Goal: Transaction & Acquisition: Download file/media

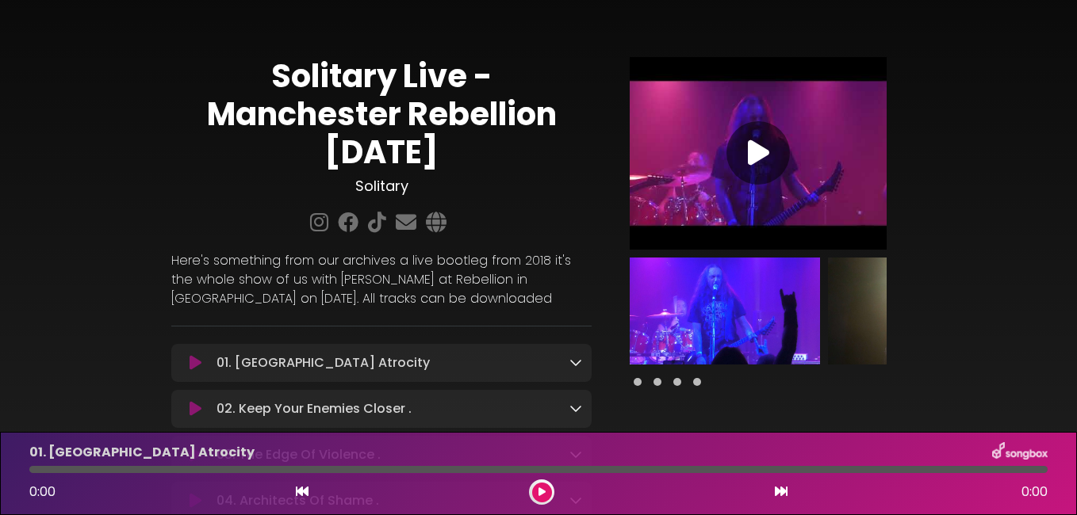
click at [1028, 300] on div "Solitary Live - Manchester Rebellion [DATE] Solitary" at bounding box center [538, 375] width 1077 height 712
click at [572, 361] on icon at bounding box center [575, 362] width 13 height 13
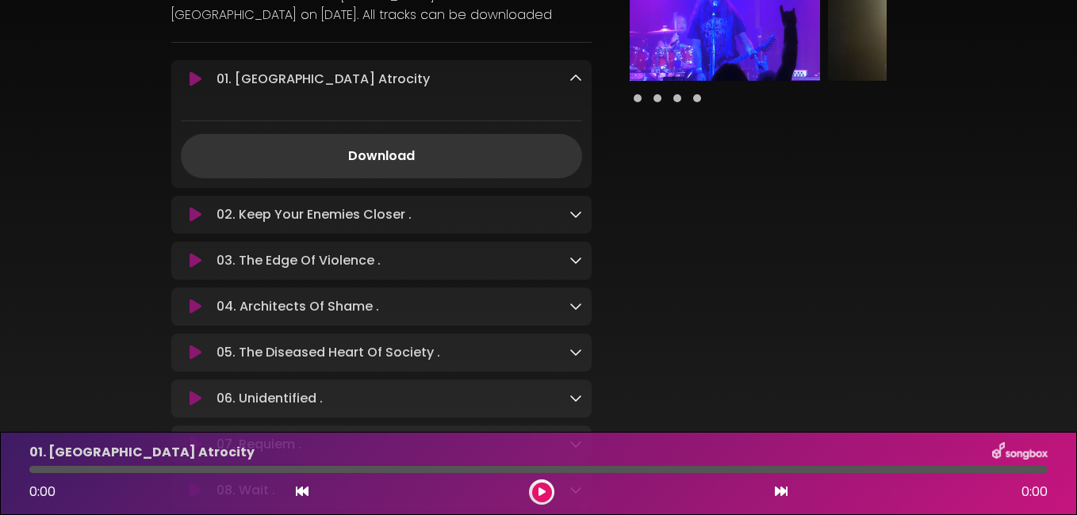
scroll to position [285, 0]
click at [462, 149] on link "Download" at bounding box center [381, 154] width 401 height 44
click at [427, 158] on link "Download" at bounding box center [381, 154] width 401 height 44
click at [580, 213] on icon at bounding box center [575, 212] width 13 height 13
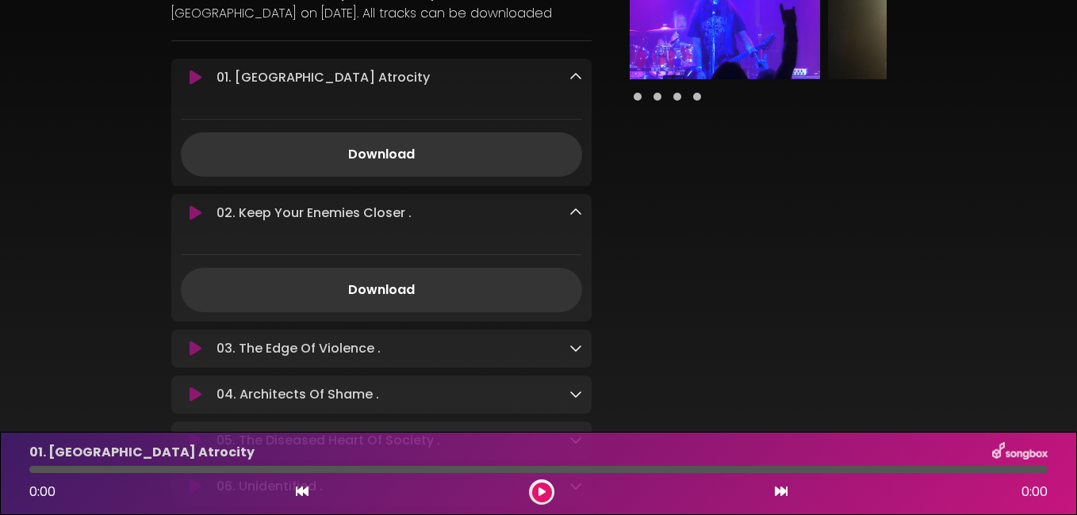
click at [580, 213] on icon at bounding box center [575, 212] width 13 height 13
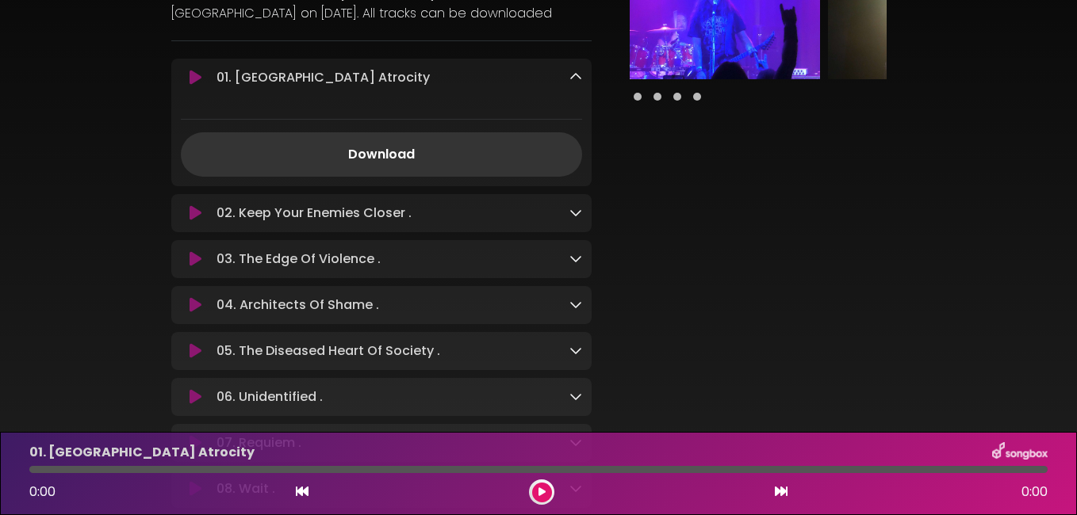
click at [576, 213] on icon at bounding box center [575, 212] width 13 height 13
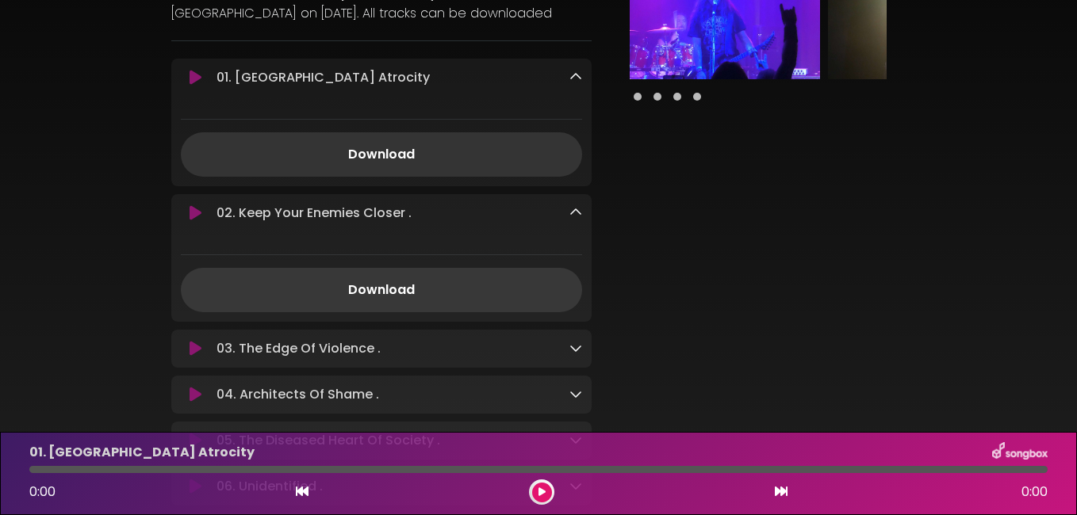
click at [384, 289] on link "Download" at bounding box center [381, 290] width 401 height 44
click at [576, 347] on icon at bounding box center [575, 348] width 13 height 13
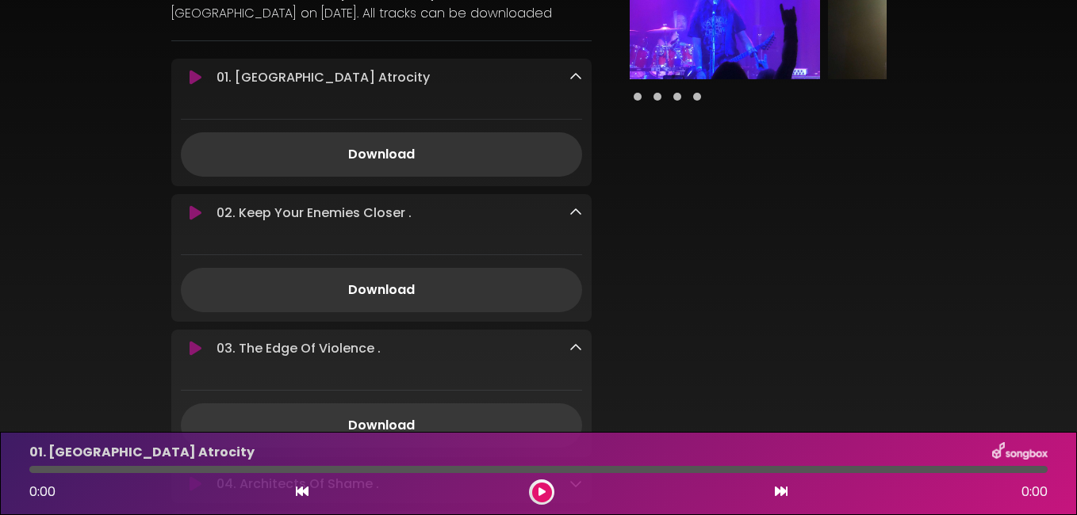
click at [387, 416] on link "Download" at bounding box center [381, 426] width 401 height 44
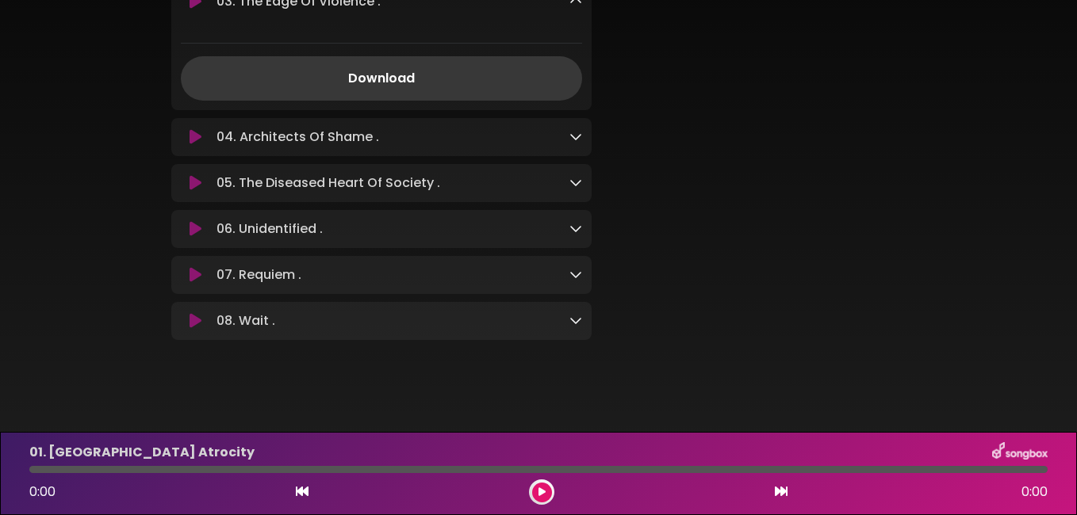
scroll to position [634, 0]
click at [577, 135] on icon at bounding box center [575, 134] width 13 height 13
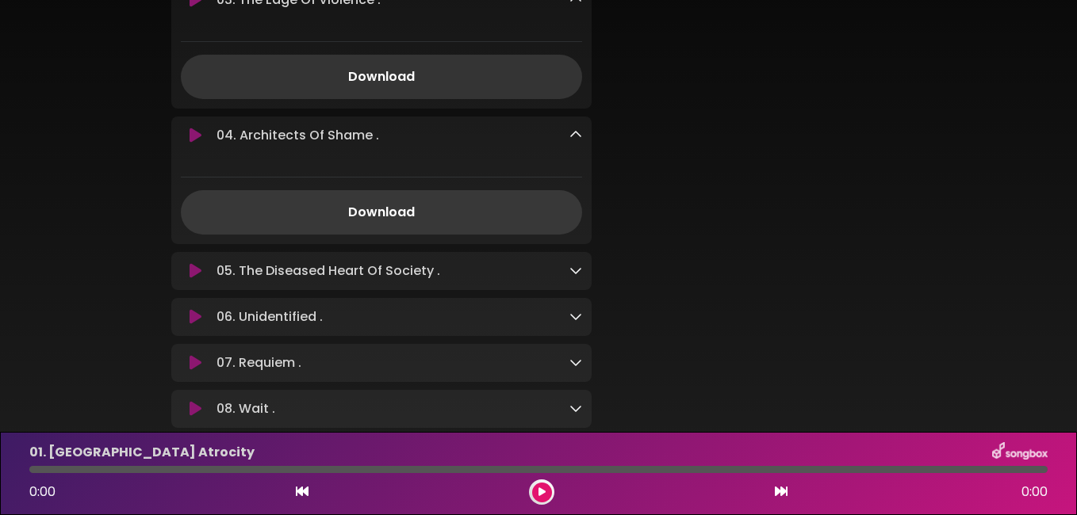
click at [361, 213] on link "Download" at bounding box center [381, 212] width 401 height 44
click at [572, 274] on icon at bounding box center [575, 270] width 13 height 13
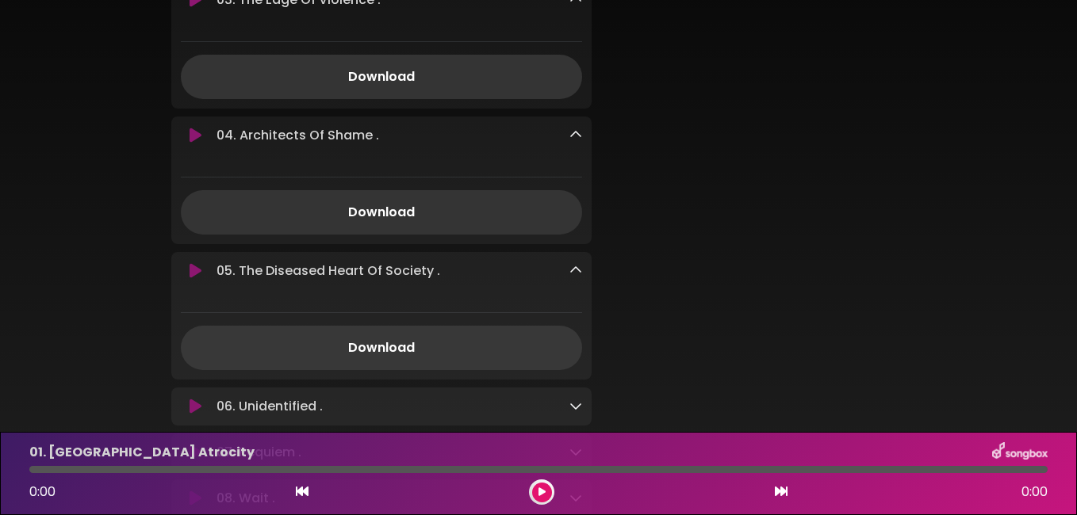
click at [386, 352] on link "Download" at bounding box center [381, 348] width 401 height 44
click at [432, 224] on link "Download" at bounding box center [381, 212] width 401 height 44
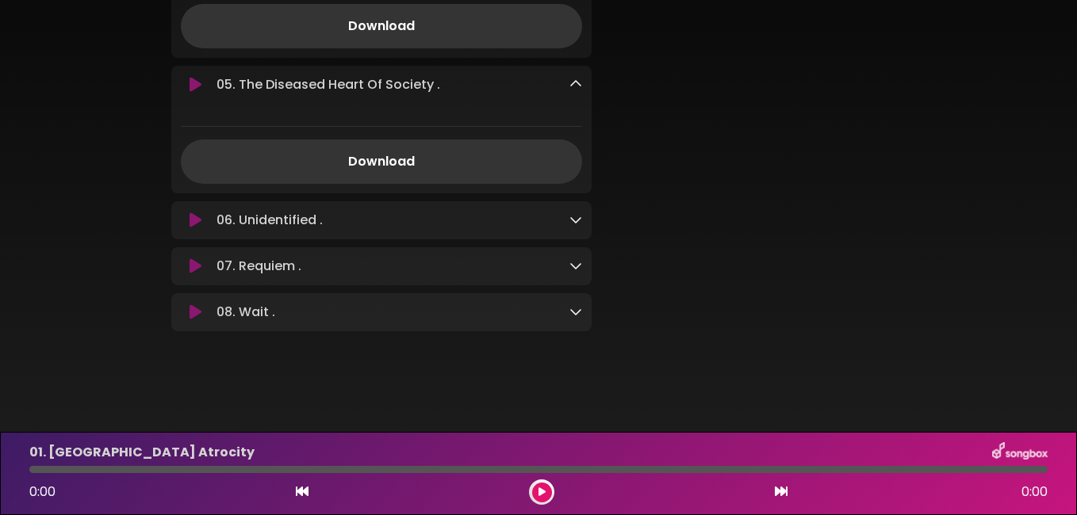
scroll to position [827, 0]
click at [577, 215] on icon at bounding box center [575, 219] width 13 height 13
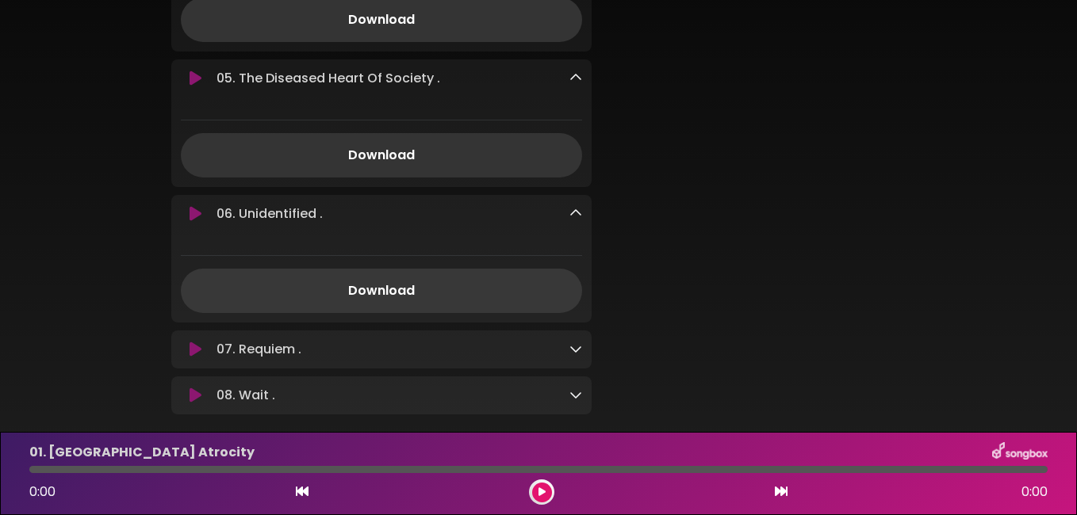
click at [409, 295] on link "Download" at bounding box center [381, 291] width 401 height 44
click at [575, 354] on icon at bounding box center [575, 348] width 13 height 13
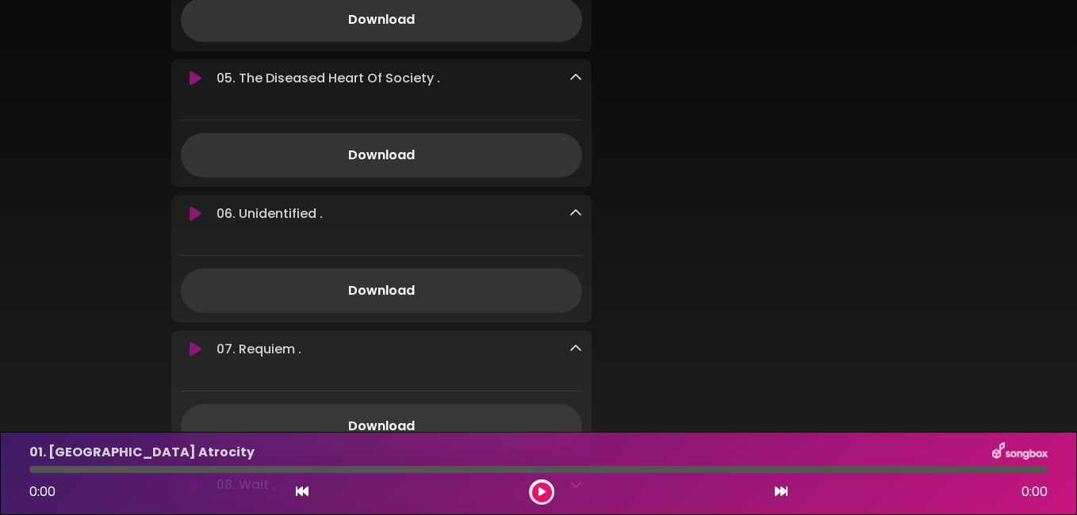
click at [387, 423] on link "Download" at bounding box center [381, 426] width 401 height 44
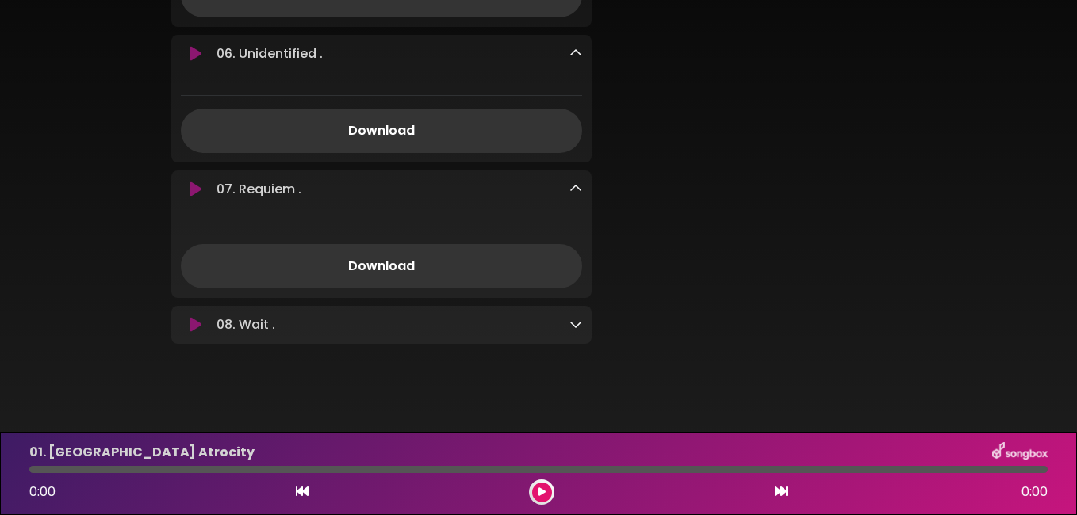
scroll to position [1006, 0]
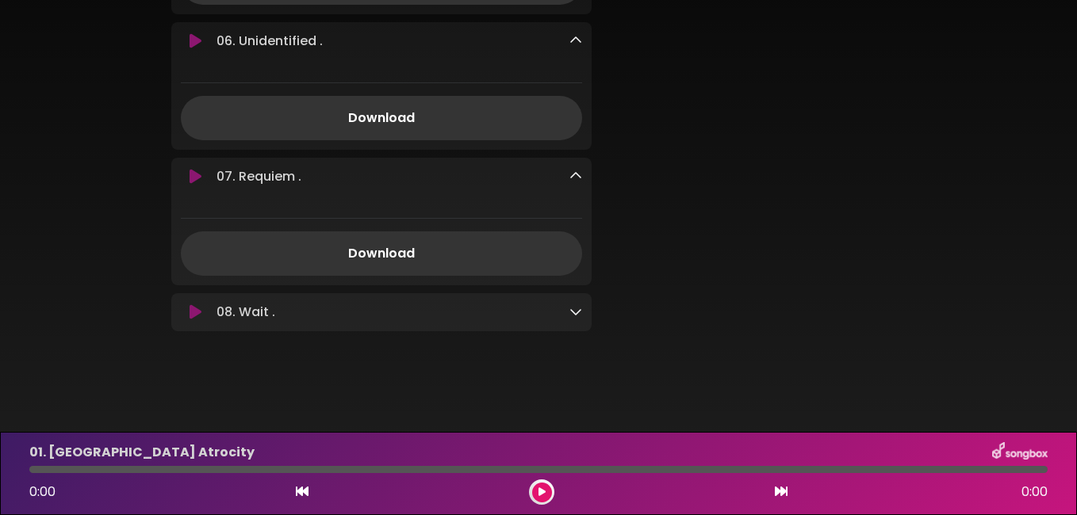
click at [577, 309] on icon at bounding box center [575, 311] width 13 height 13
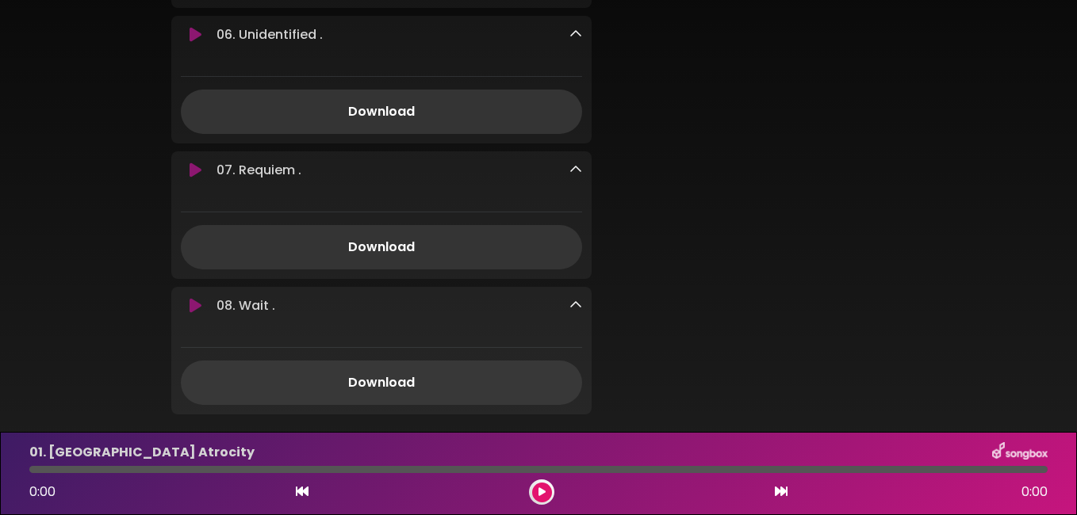
click at [394, 390] on link "Download" at bounding box center [381, 383] width 401 height 44
click at [363, 387] on link "Download" at bounding box center [381, 383] width 401 height 44
click at [380, 254] on link "Download" at bounding box center [381, 247] width 401 height 44
click at [578, 308] on icon at bounding box center [575, 305] width 13 height 13
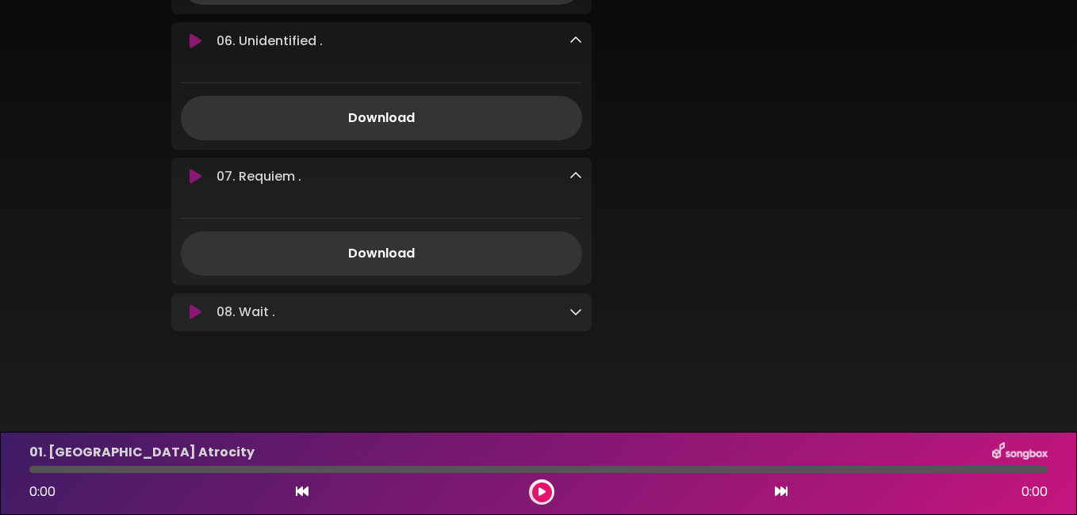
click at [573, 175] on icon at bounding box center [575, 176] width 13 height 13
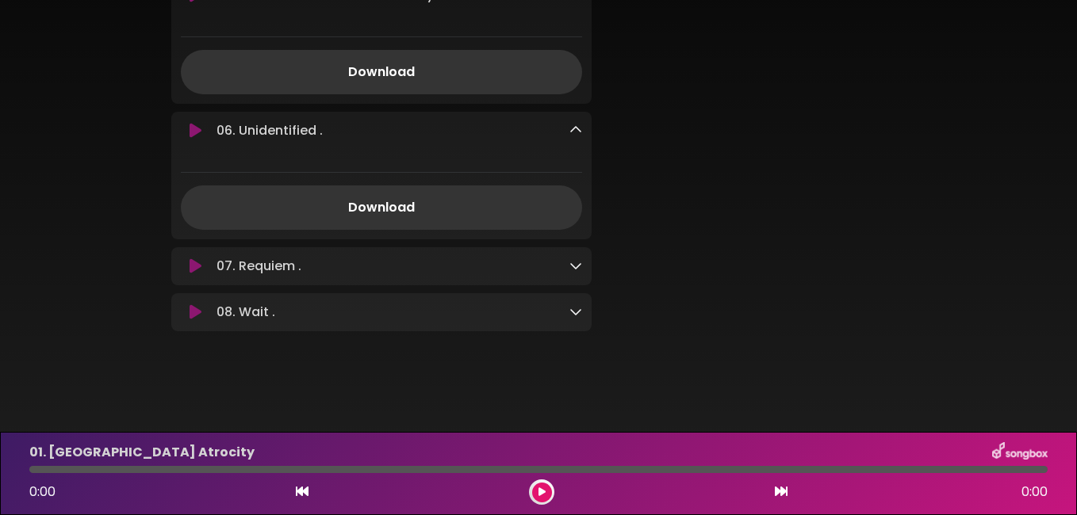
scroll to position [916, 0]
click at [373, 203] on link "Download" at bounding box center [381, 208] width 401 height 44
click at [570, 133] on icon at bounding box center [575, 130] width 13 height 13
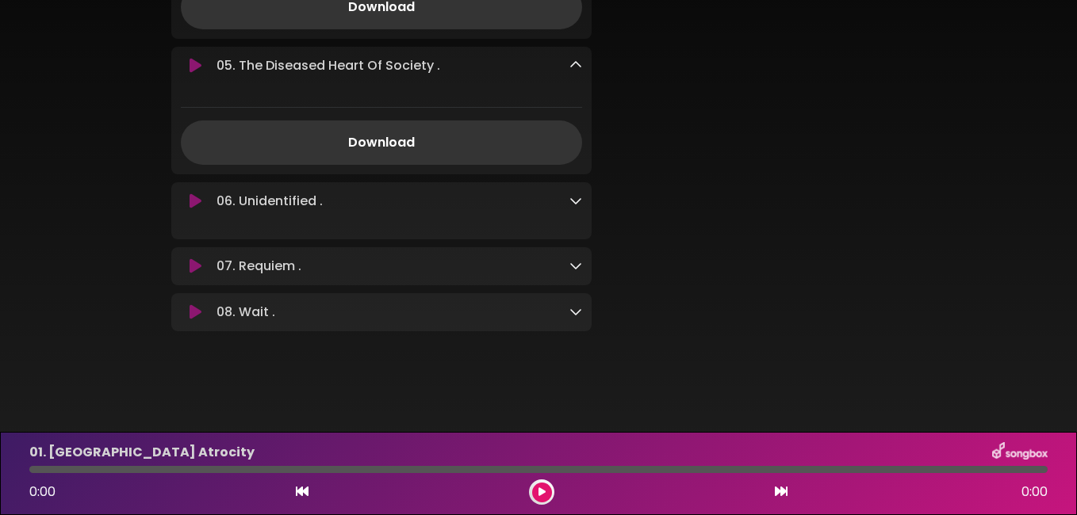
scroll to position [827, 0]
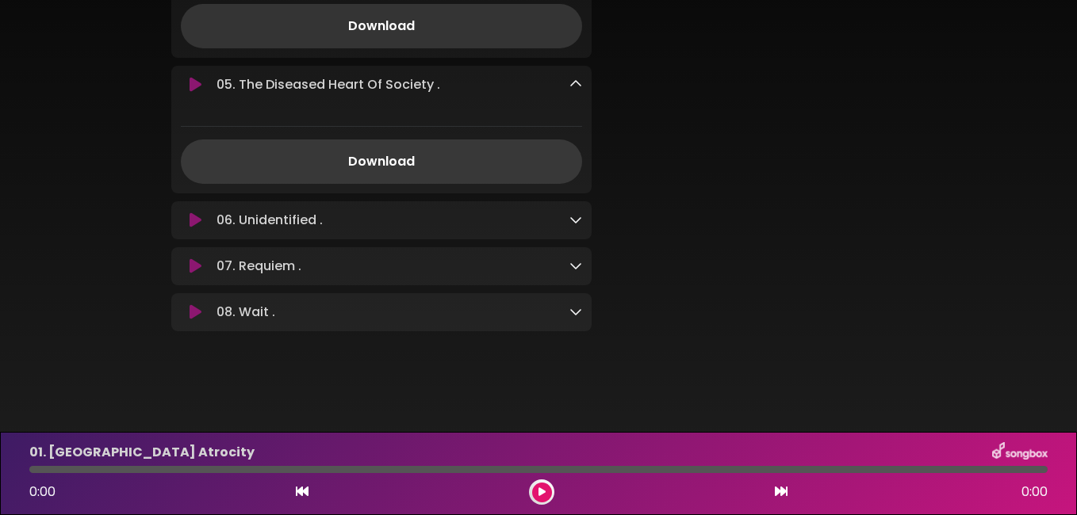
click at [438, 159] on link "Download" at bounding box center [381, 162] width 401 height 44
click at [573, 80] on icon at bounding box center [575, 84] width 13 height 13
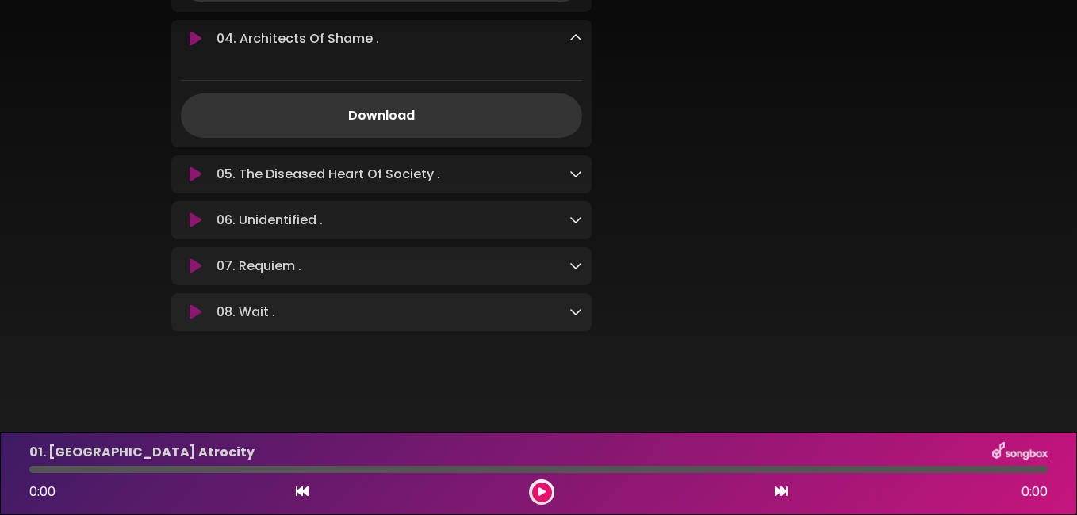
scroll to position [737, 0]
click at [446, 115] on link "Download" at bounding box center [381, 116] width 401 height 44
click at [572, 36] on icon at bounding box center [575, 38] width 13 height 13
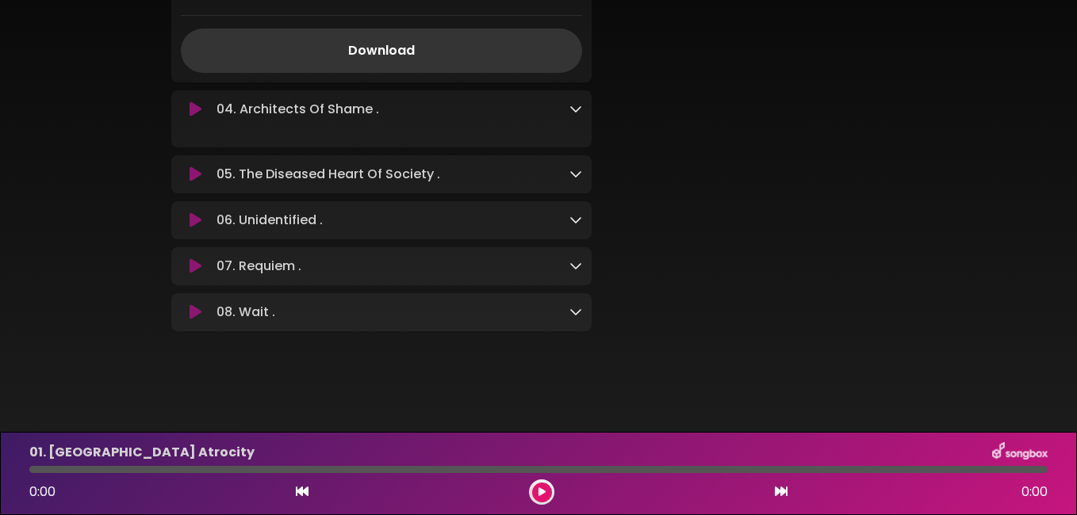
scroll to position [648, 0]
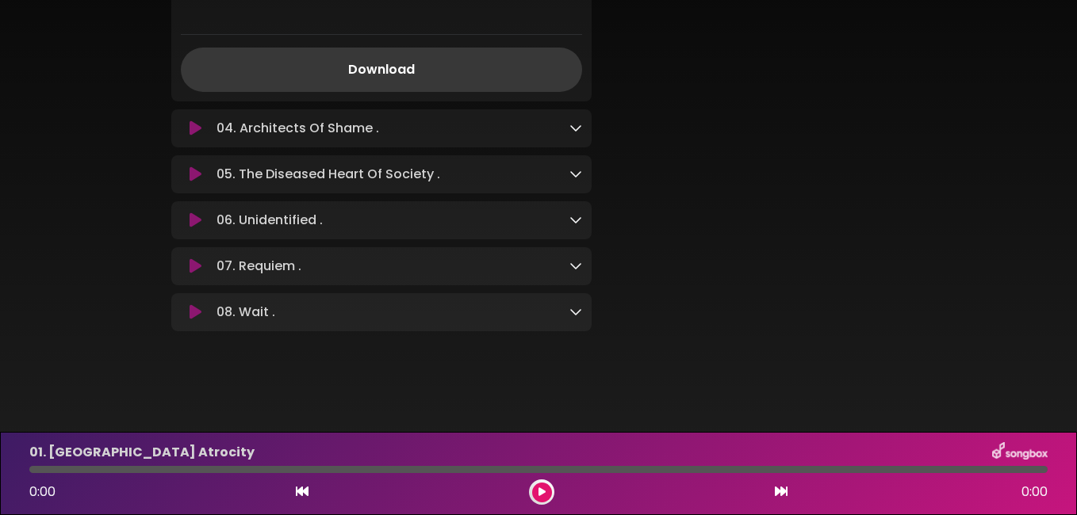
click at [464, 63] on link "Download" at bounding box center [381, 70] width 401 height 44
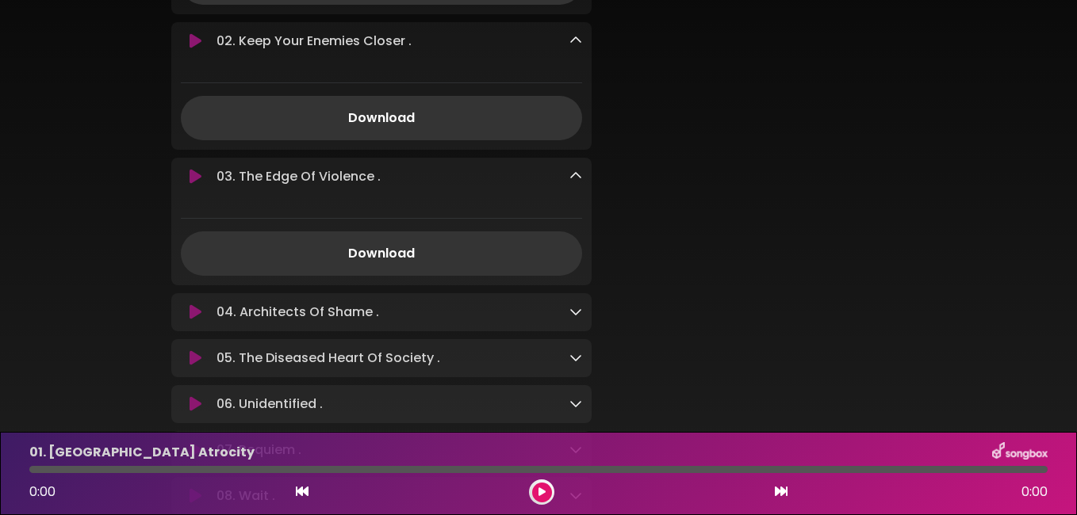
scroll to position [426, 0]
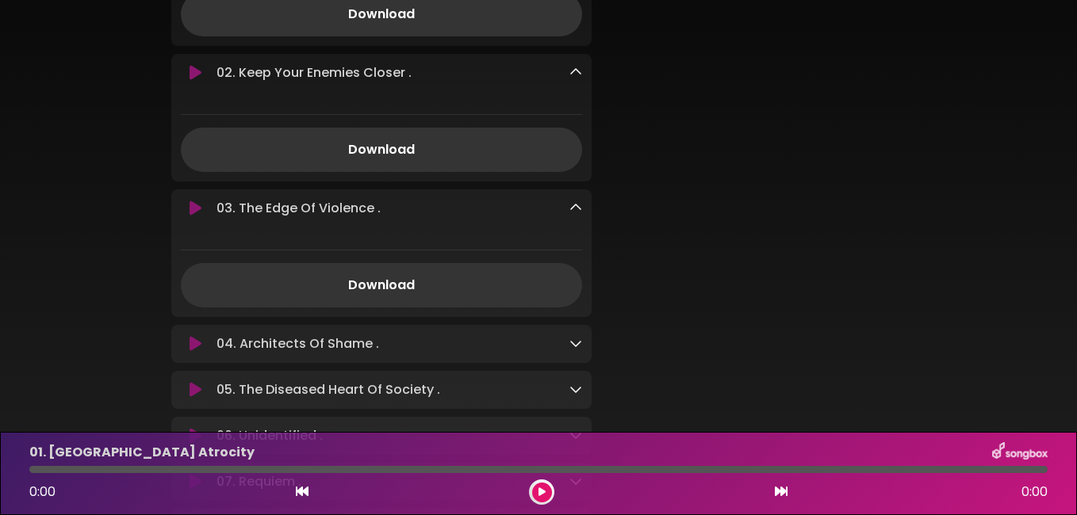
click at [574, 211] on icon at bounding box center [575, 207] width 13 height 13
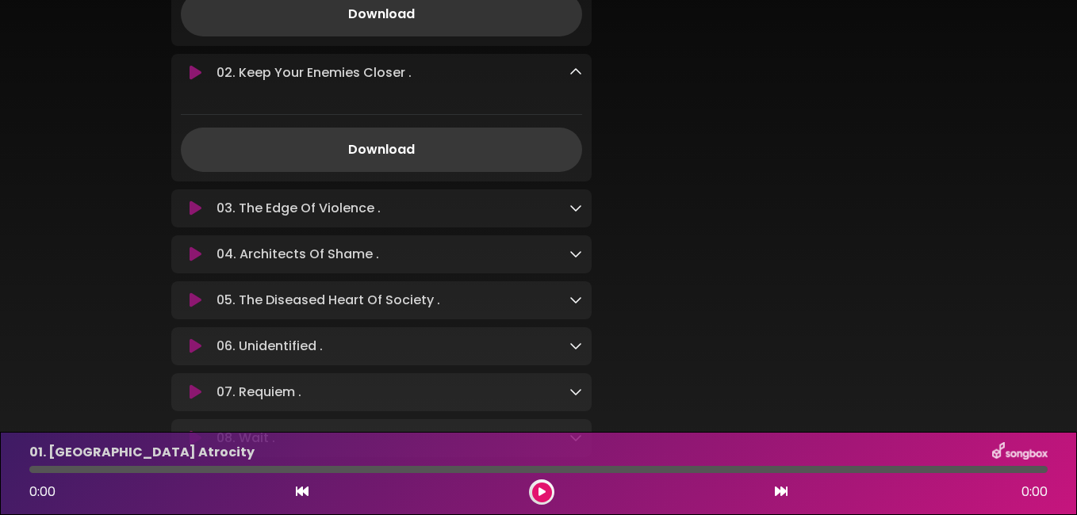
click at [437, 152] on link "Download" at bounding box center [381, 150] width 401 height 44
click at [575, 74] on icon at bounding box center [575, 72] width 13 height 13
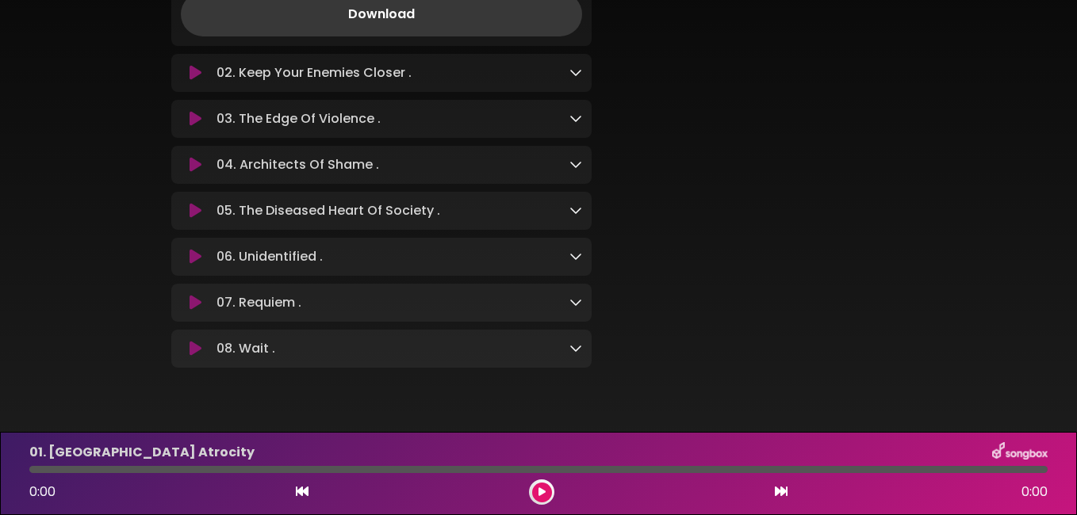
click at [456, 21] on link "Download" at bounding box center [381, 14] width 401 height 44
